Goal: Transaction & Acquisition: Subscribe to service/newsletter

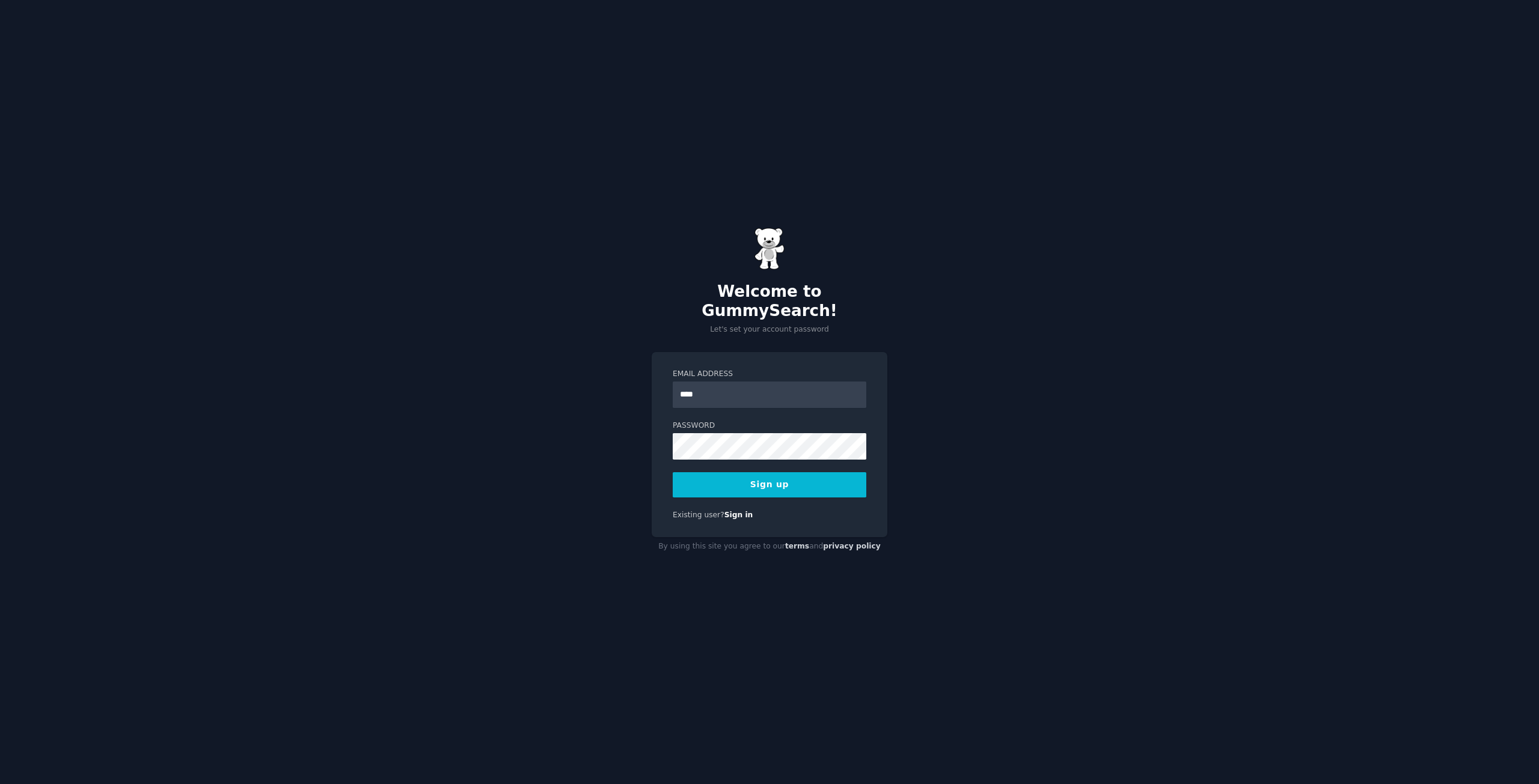
type input "**********"
click at [673, 473] on button "Sign up" at bounding box center [770, 485] width 194 height 25
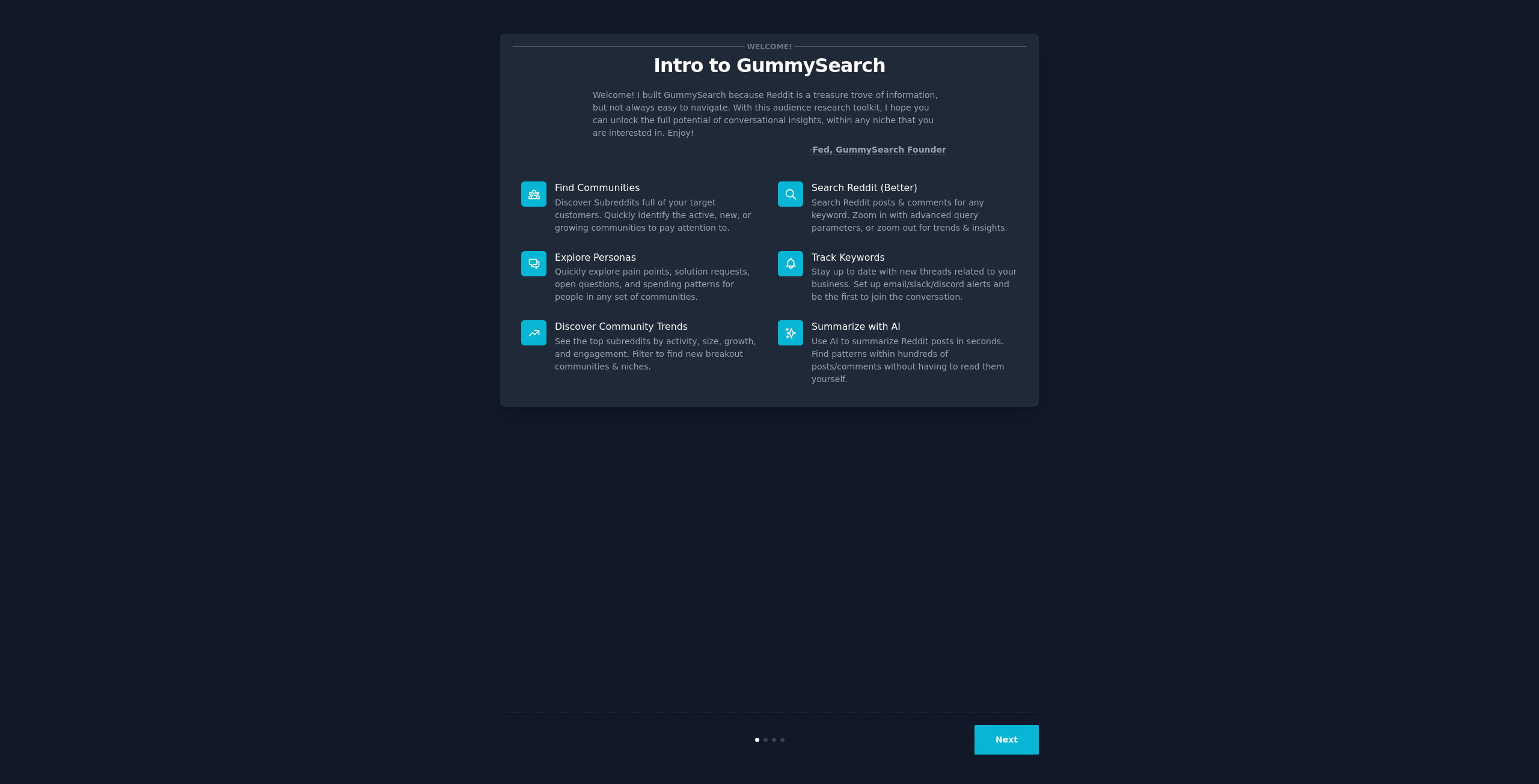
click at [997, 733] on button "Next" at bounding box center [1006, 740] width 64 height 30
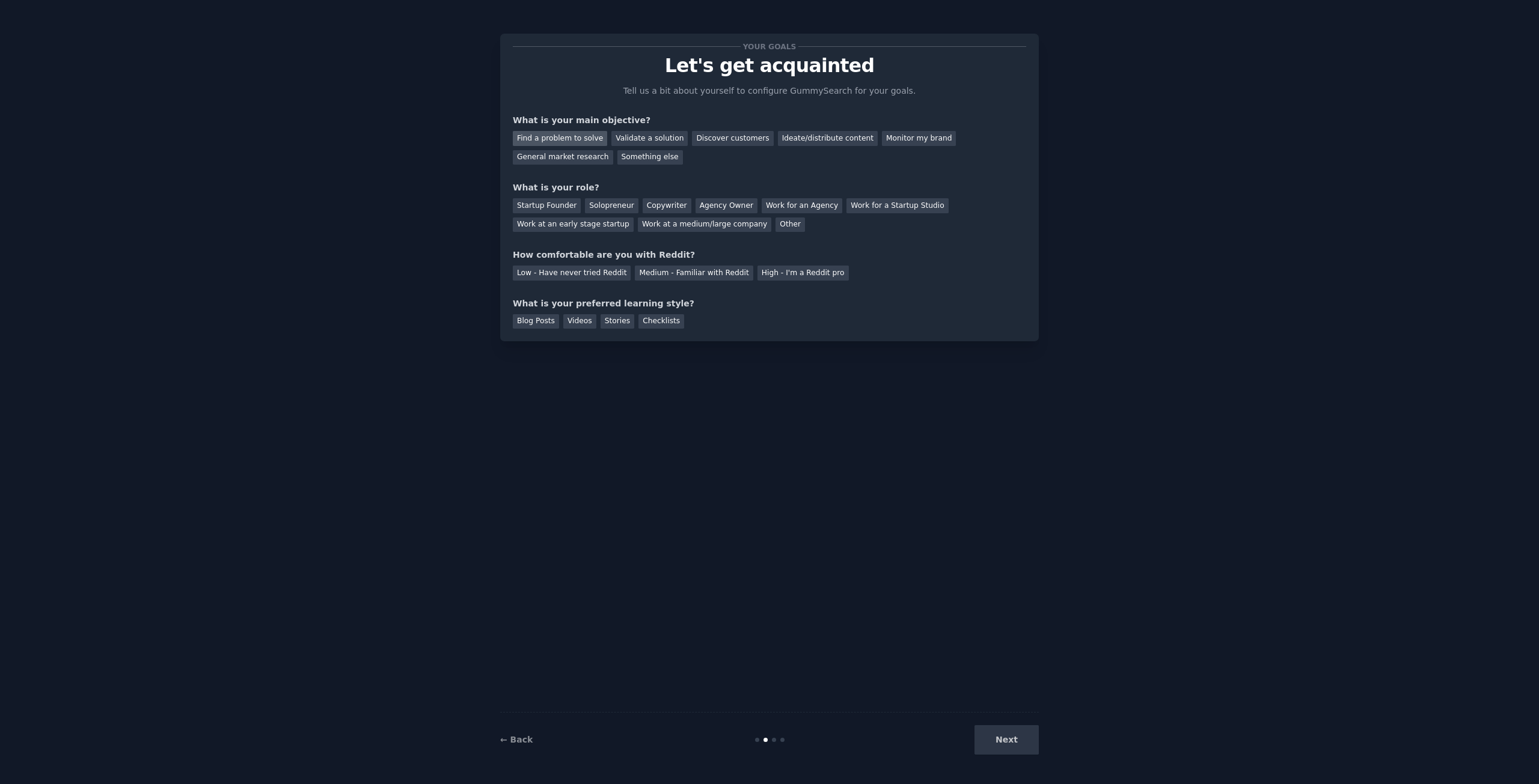
click at [564, 139] on div "Find a problem to solve" at bounding box center [560, 139] width 94 height 15
click at [733, 135] on div "Discover customers" at bounding box center [733, 139] width 82 height 15
click at [572, 140] on div "Find a problem to solve" at bounding box center [560, 139] width 94 height 15
click at [715, 136] on div "Discover customers" at bounding box center [733, 139] width 82 height 15
click at [555, 206] on div "Startup Founder" at bounding box center [546, 206] width 68 height 15
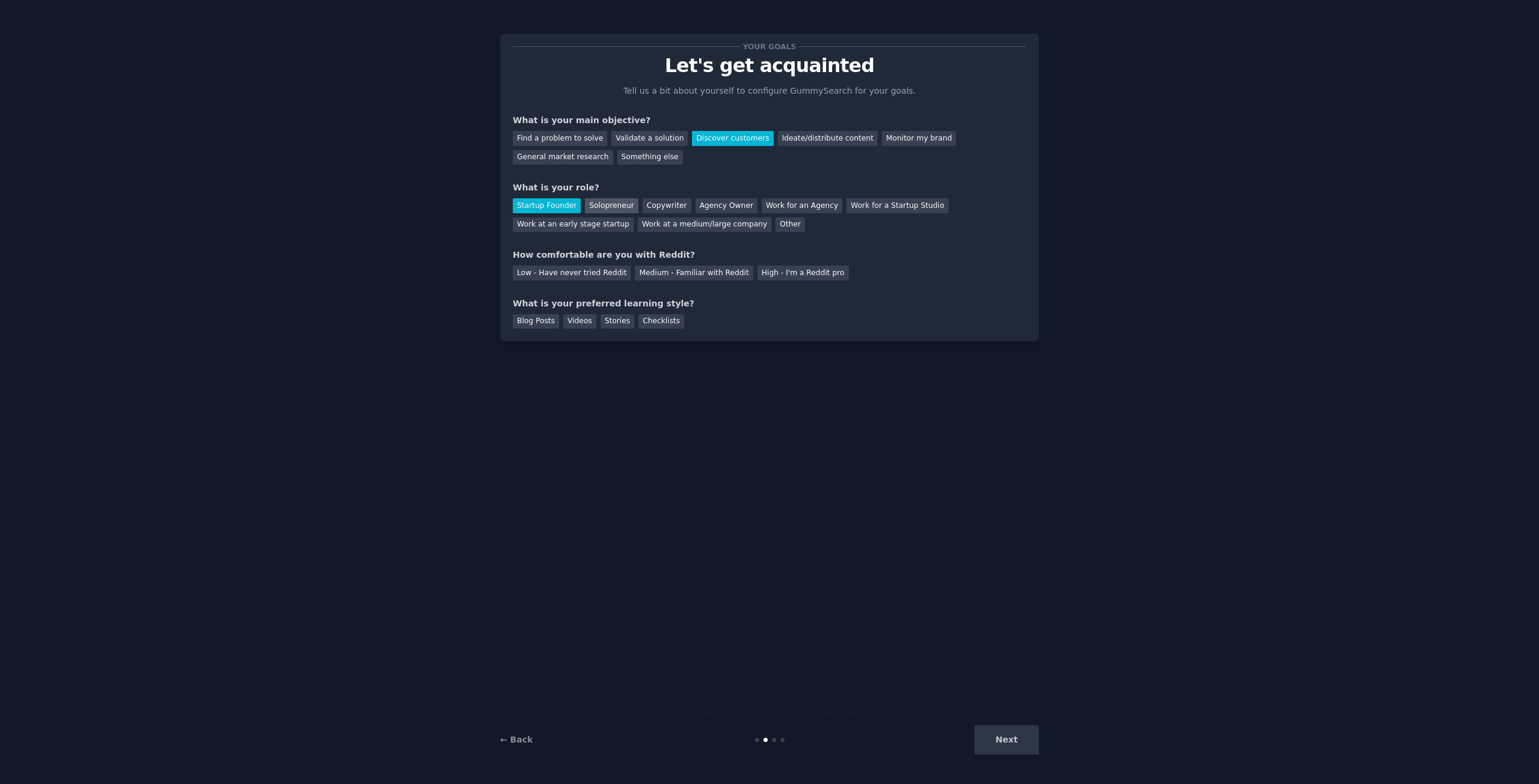
click at [601, 201] on div "Solopreneur" at bounding box center [611, 206] width 53 height 15
click at [655, 270] on div "Medium - Familiar with Reddit" at bounding box center [694, 272] width 118 height 15
drag, startPoint x: 640, startPoint y: 320, endPoint x: 646, endPoint y: 320, distance: 6.0
click at [641, 320] on div "Checklists" at bounding box center [661, 321] width 45 height 15
click at [1005, 734] on button "Next" at bounding box center [1006, 740] width 64 height 30
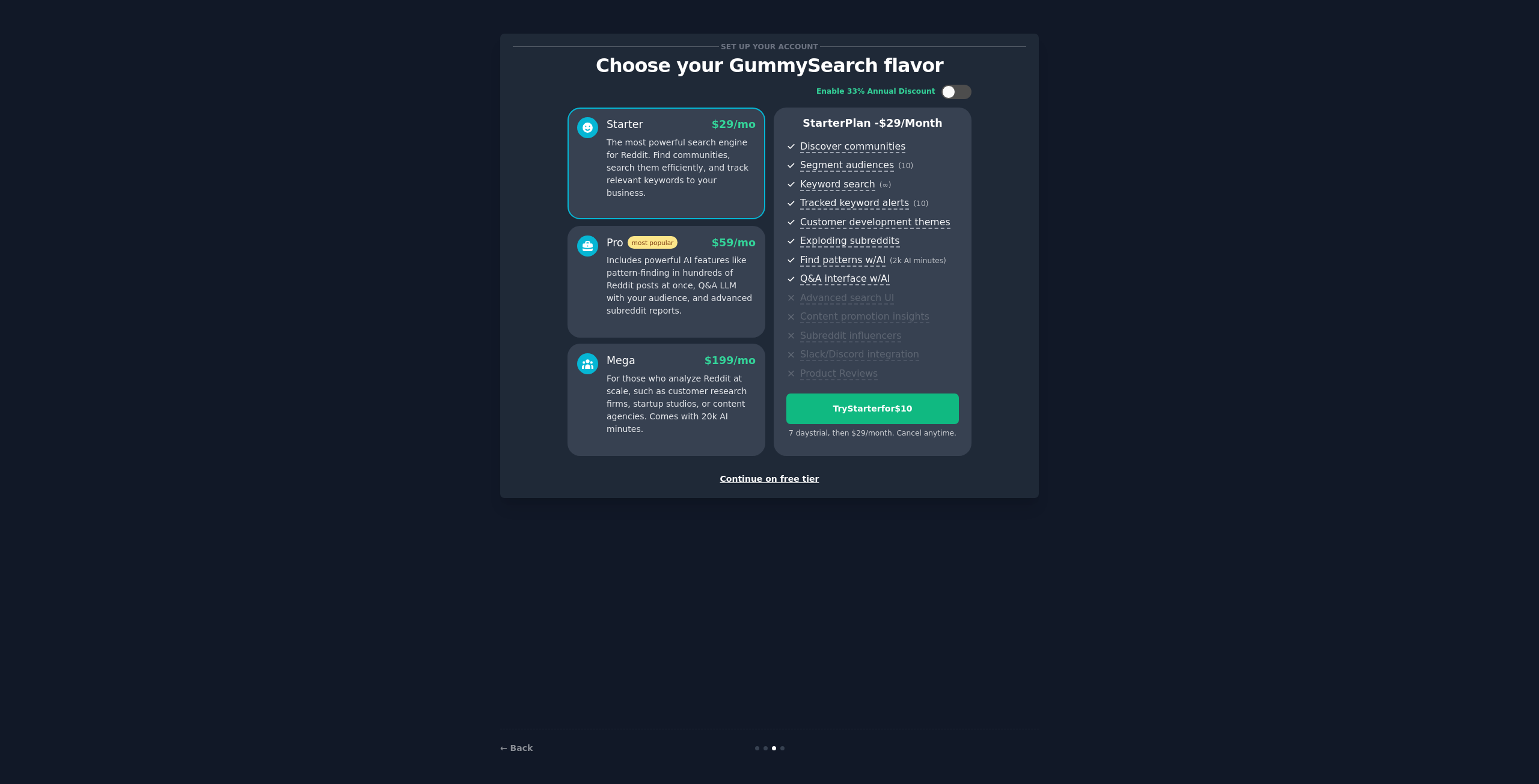
click at [582, 267] on div at bounding box center [587, 276] width 21 height 82
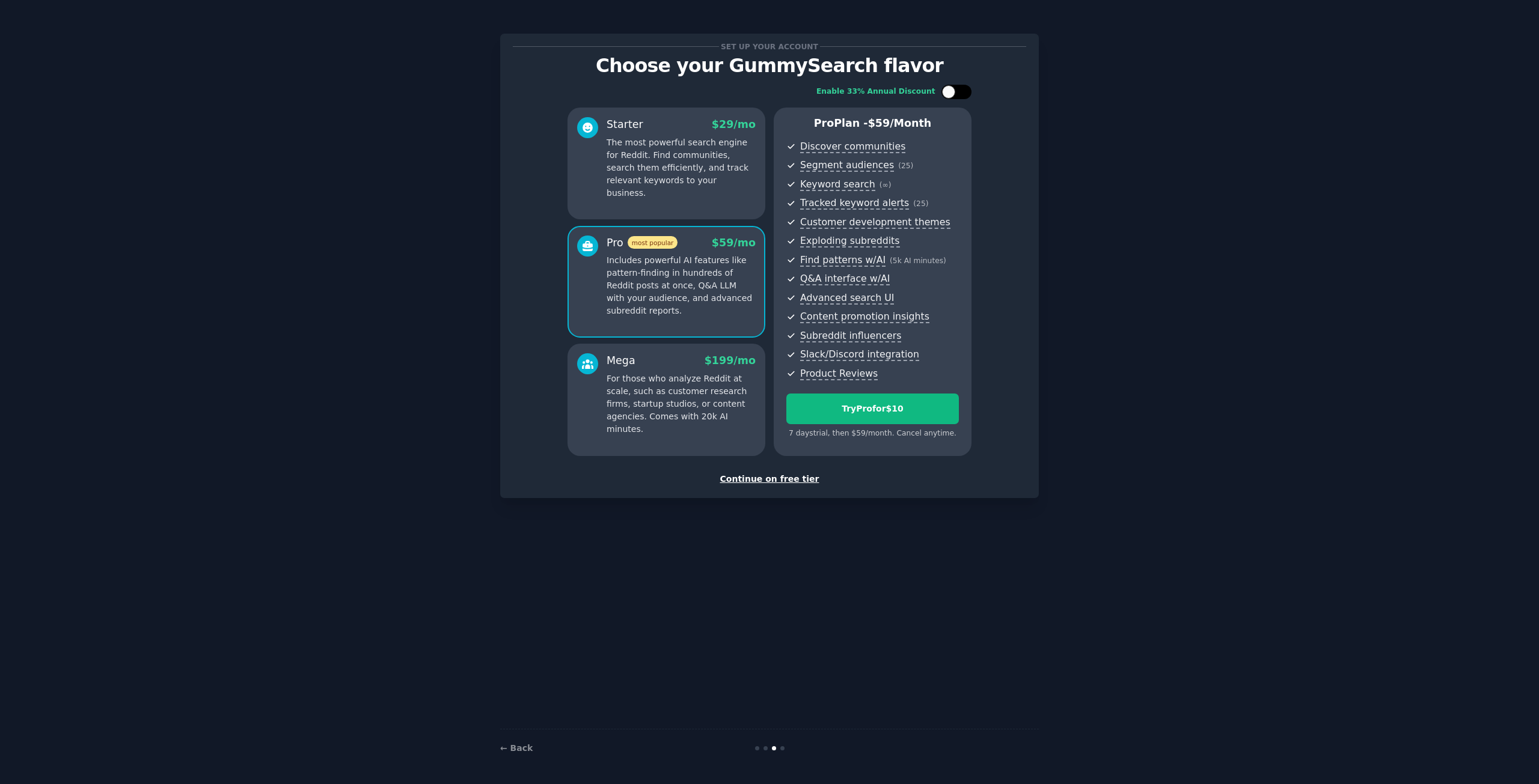
click at [958, 88] on div at bounding box center [957, 92] width 30 height 14
checkbox input "false"
click at [928, 406] on div "Try Pro for $10" at bounding box center [872, 409] width 171 height 13
